Goal: Information Seeking & Learning: Compare options

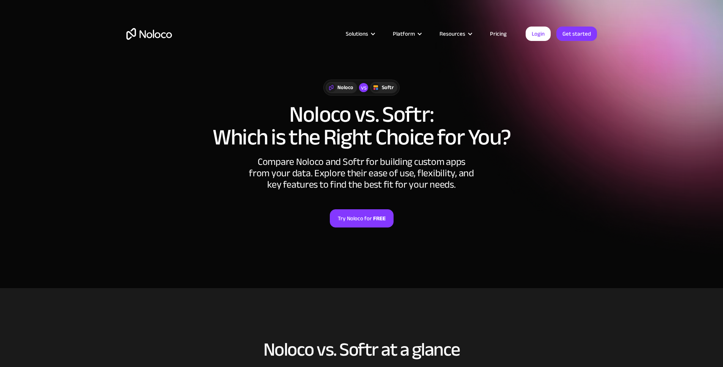
click at [384, 90] on div "Softr" at bounding box center [388, 87] width 12 height 8
click at [340, 88] on div "Noloco" at bounding box center [345, 87] width 16 height 8
click at [367, 220] on link "Try Noloco for FREE" at bounding box center [362, 218] width 64 height 18
click at [492, 36] on link "Pricing" at bounding box center [498, 34] width 36 height 10
